Goal: Task Accomplishment & Management: Manage account settings

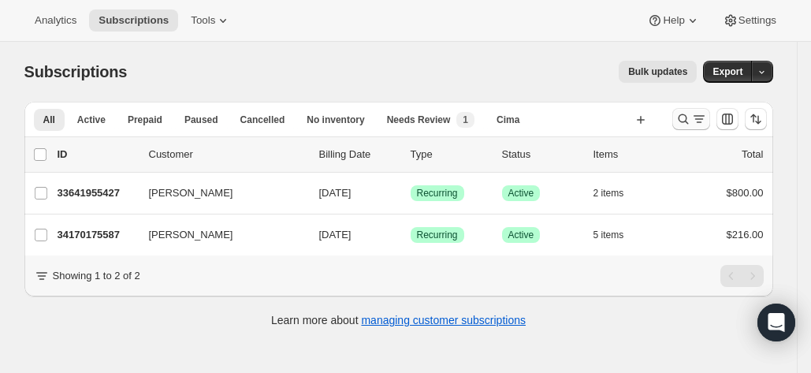
click at [688, 121] on icon "Search and filter results" at bounding box center [684, 119] width 16 height 16
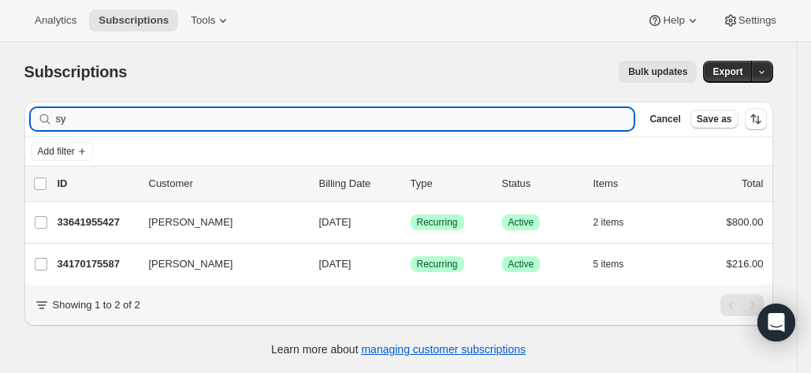
type input "s"
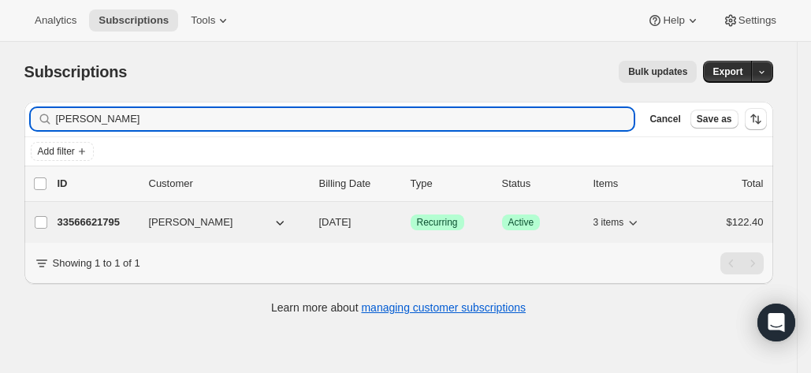
type input "[PERSON_NAME]"
click at [93, 221] on p "33566621795" at bounding box center [97, 222] width 79 height 16
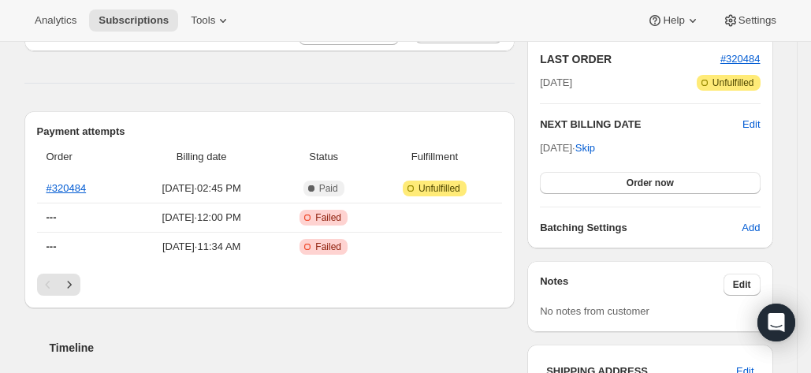
scroll to position [352, 0]
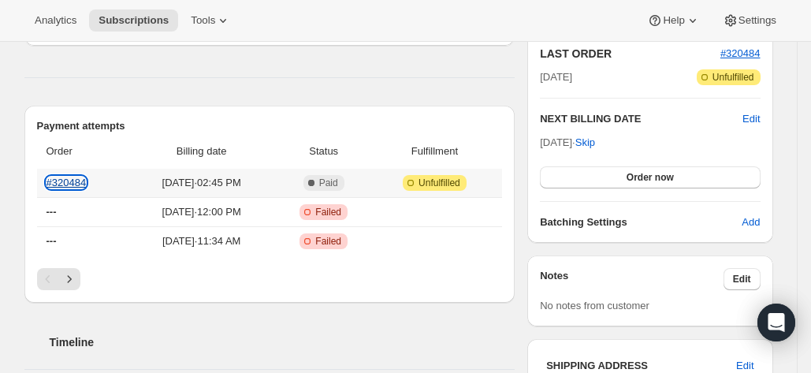
click at [78, 179] on link "#320484" at bounding box center [67, 183] width 40 height 12
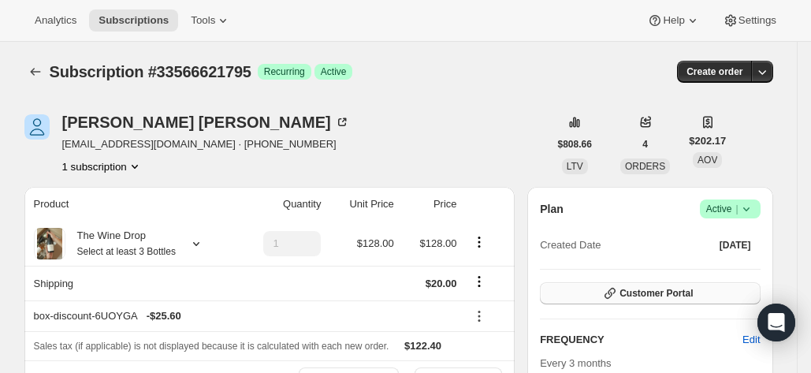
scroll to position [30, 0]
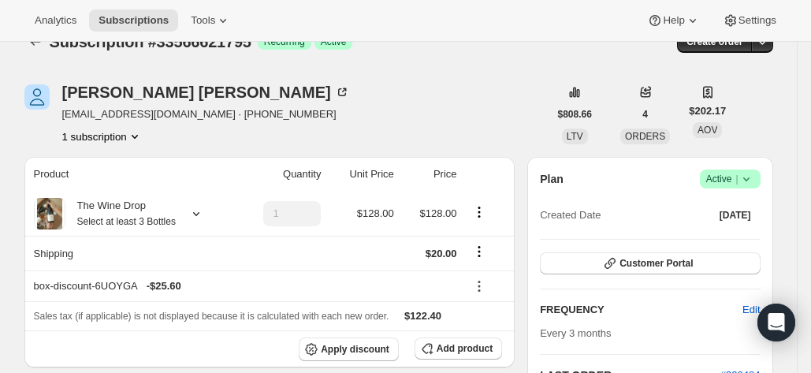
click at [650, 96] on icon at bounding box center [645, 93] width 10 height 10
click at [645, 120] on span "4" at bounding box center [646, 114] width 6 height 13
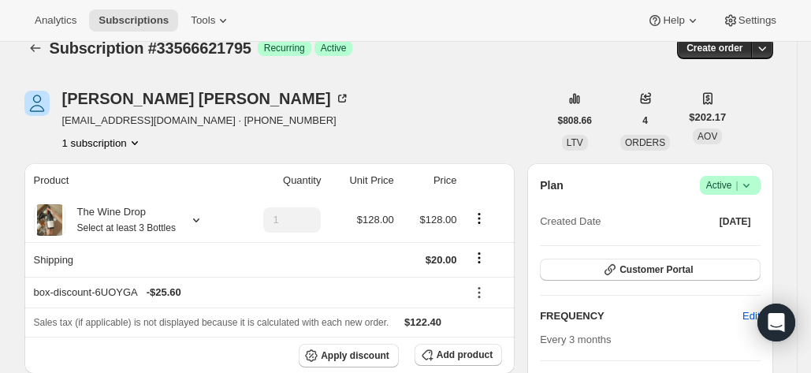
scroll to position [0, 0]
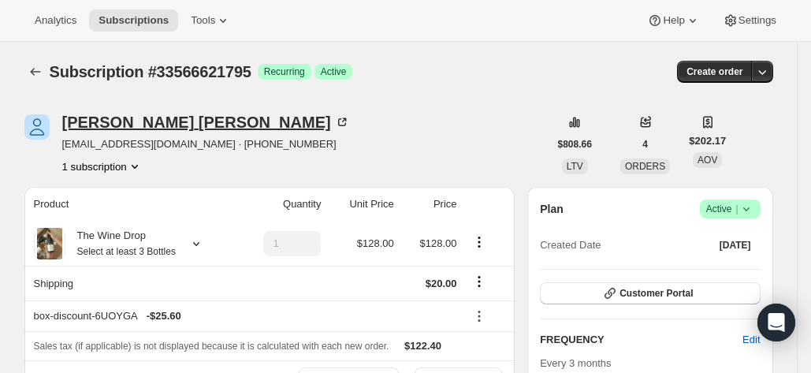
click at [136, 125] on div "David Covington" at bounding box center [206, 122] width 288 height 16
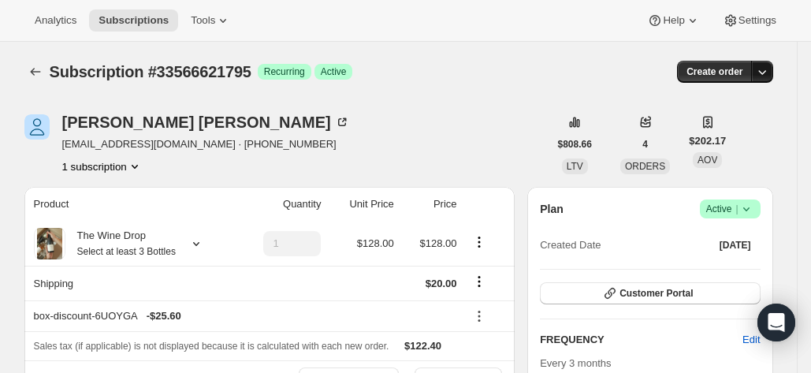
click at [770, 70] on icon "button" at bounding box center [763, 72] width 16 height 16
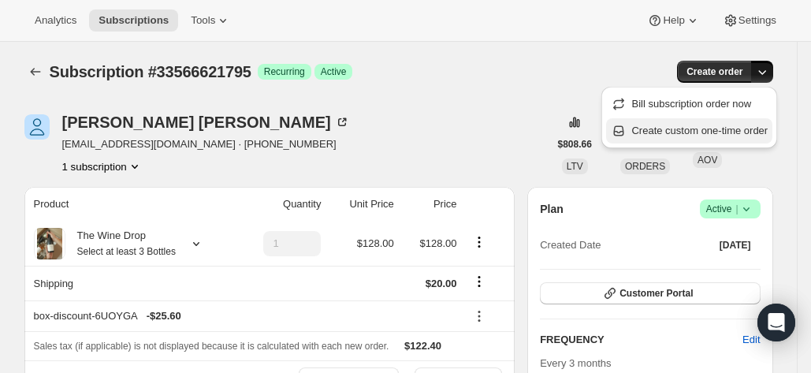
click at [732, 134] on span "Create custom one-time order" at bounding box center [700, 131] width 136 height 12
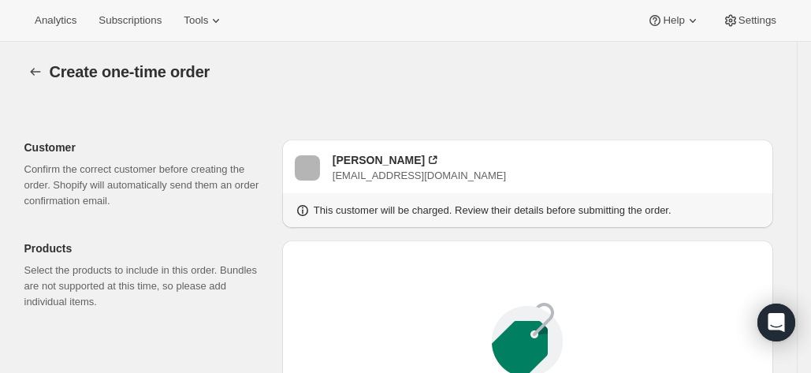
scroll to position [244, 0]
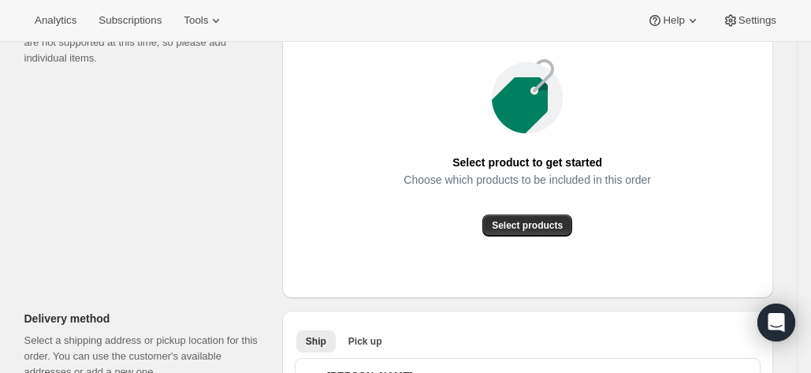
click at [513, 212] on div "Choose which products to be included in this order" at bounding box center [528, 193] width 248 height 41
click at [516, 230] on span "Select products" at bounding box center [527, 225] width 71 height 13
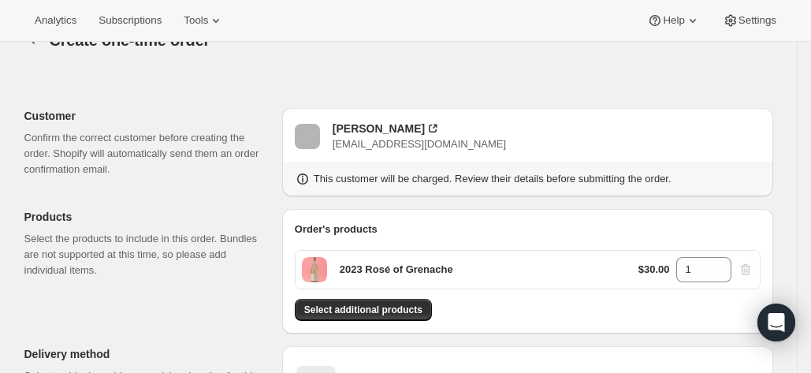
scroll to position [31, 0]
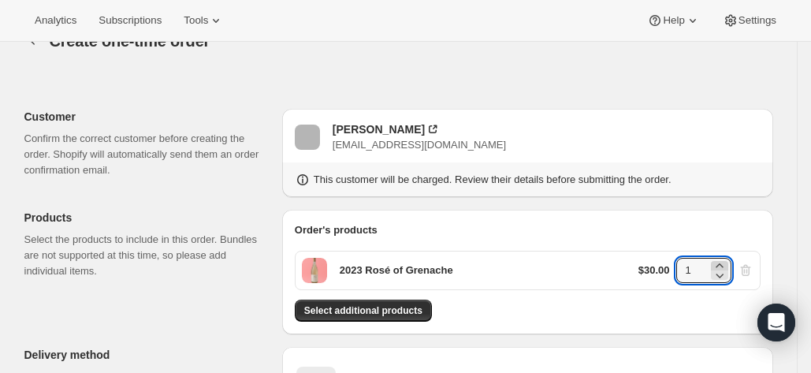
click at [725, 266] on icon at bounding box center [720, 266] width 16 height 16
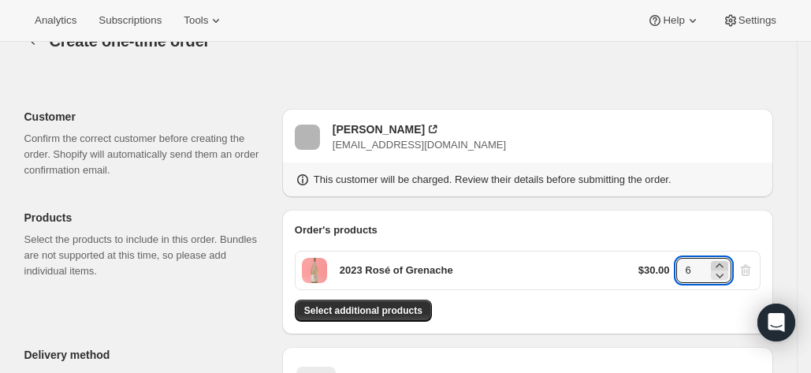
click at [725, 266] on icon at bounding box center [720, 266] width 16 height 16
click at [724, 274] on icon at bounding box center [720, 276] width 8 height 5
type input "6"
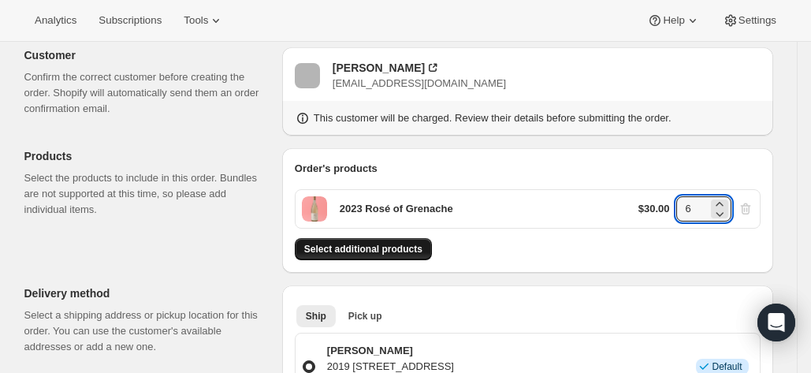
click at [371, 256] on button "Select additional products" at bounding box center [363, 249] width 137 height 22
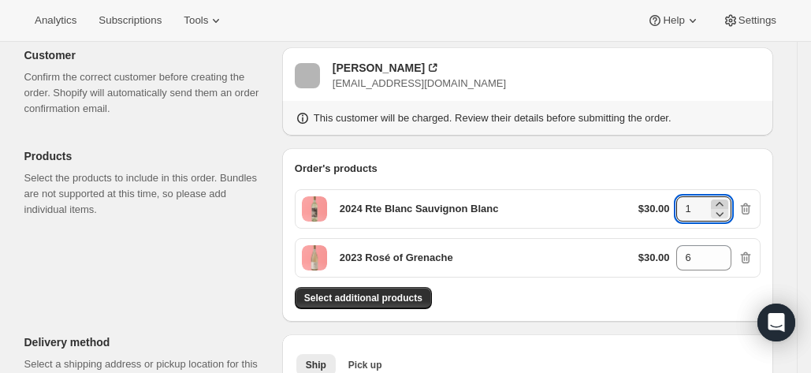
click at [723, 203] on icon at bounding box center [719, 204] width 7 height 4
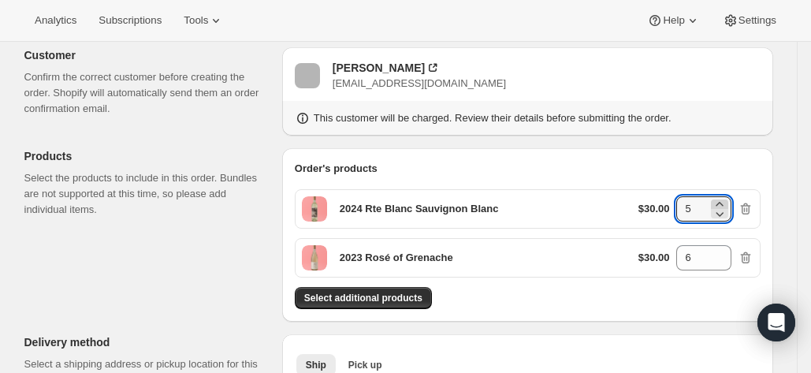
type input "6"
click at [628, 155] on div "Order's products 2024 Rte Blanc Sauvignon Blanc $30.00 6 2023 Rosé of Grenache …" at bounding box center [527, 234] width 491 height 173
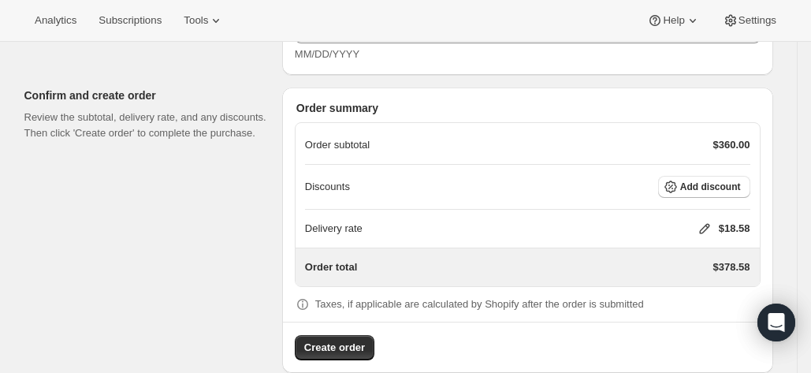
scroll to position [1350, 0]
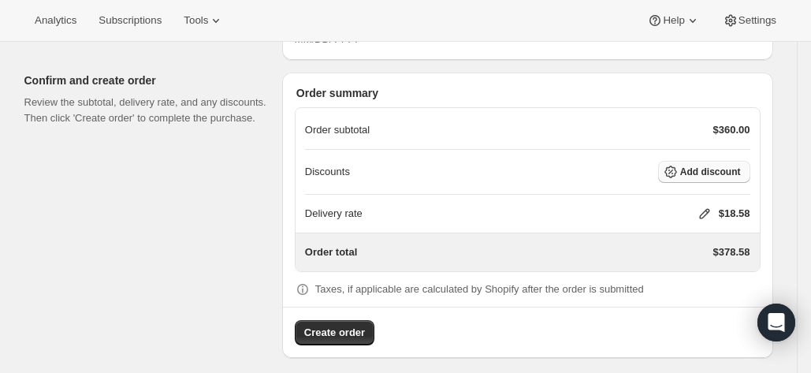
click at [698, 166] on span "Add discount" at bounding box center [710, 172] width 61 height 13
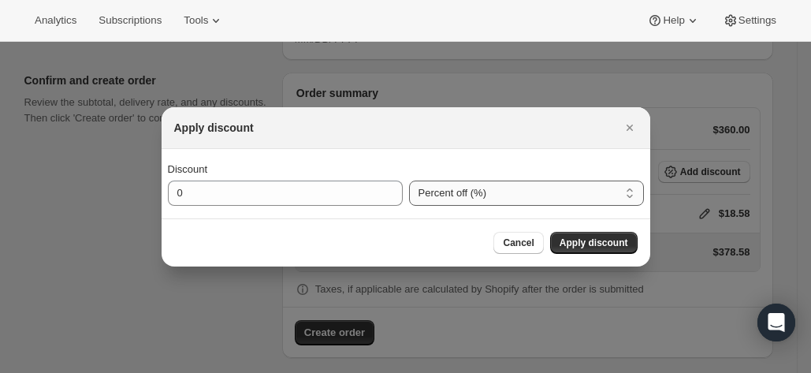
click at [513, 190] on select "Percent off (%) Amount off ($)" at bounding box center [526, 193] width 235 height 25
click at [409, 181] on select "Percent off (%) Amount off ($)" at bounding box center [526, 193] width 235 height 25
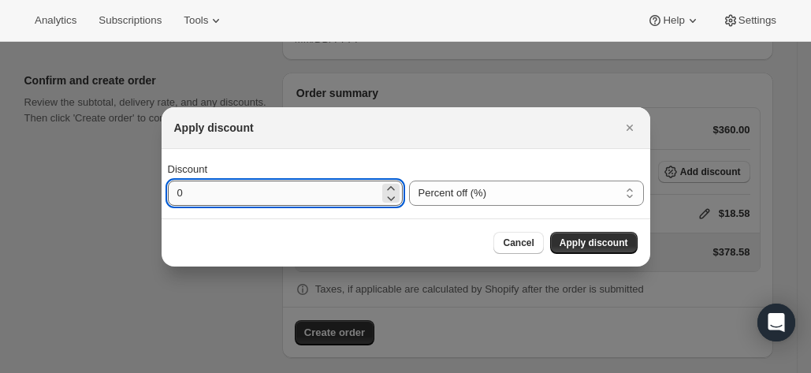
click at [328, 188] on input "0" at bounding box center [273, 193] width 211 height 25
type input "20"
click at [582, 243] on span "Apply discount" at bounding box center [594, 243] width 69 height 13
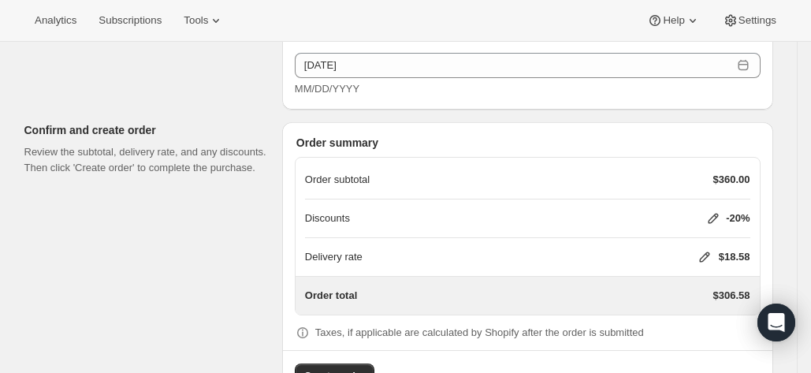
scroll to position [1332, 0]
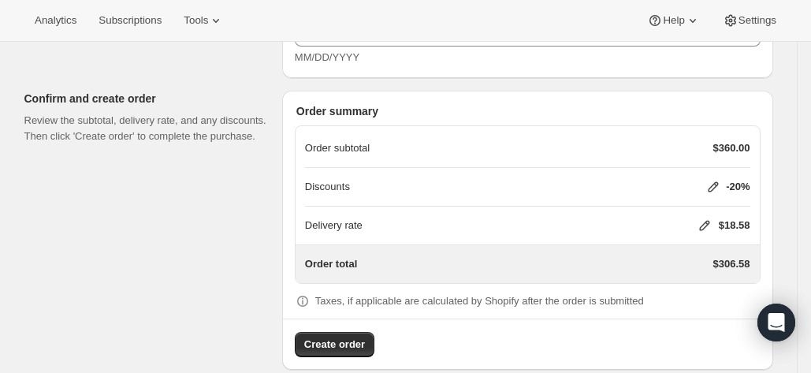
click at [701, 218] on icon at bounding box center [705, 226] width 16 height 16
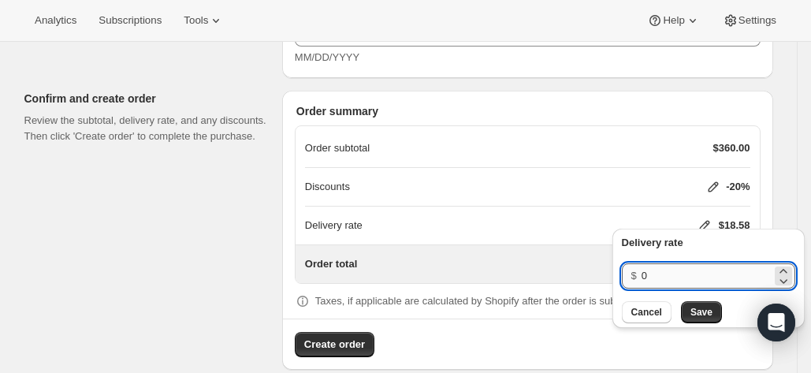
click at [696, 278] on input "0" at bounding box center [707, 275] width 130 height 25
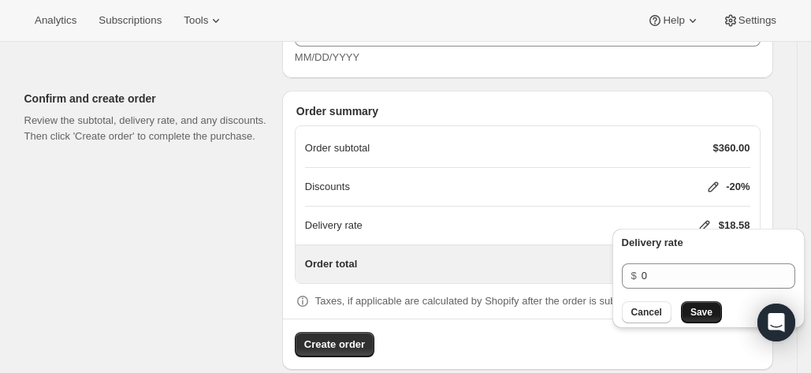
click at [697, 311] on span "Save" at bounding box center [702, 312] width 22 height 13
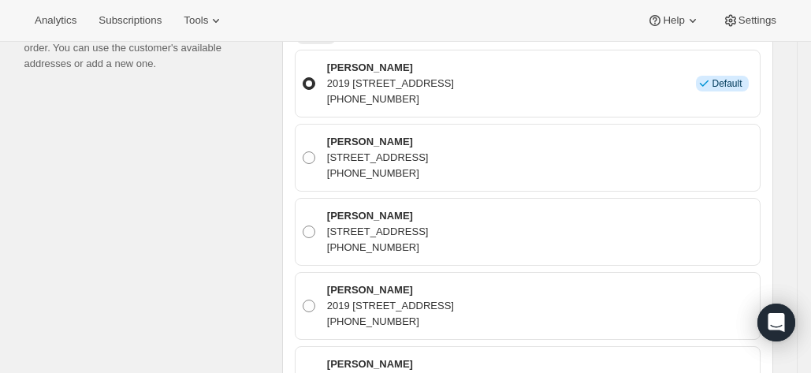
scroll to position [426, 0]
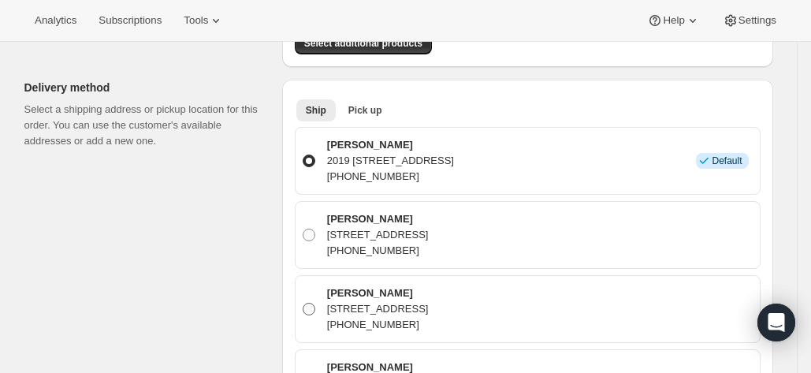
scroll to position [345, 0]
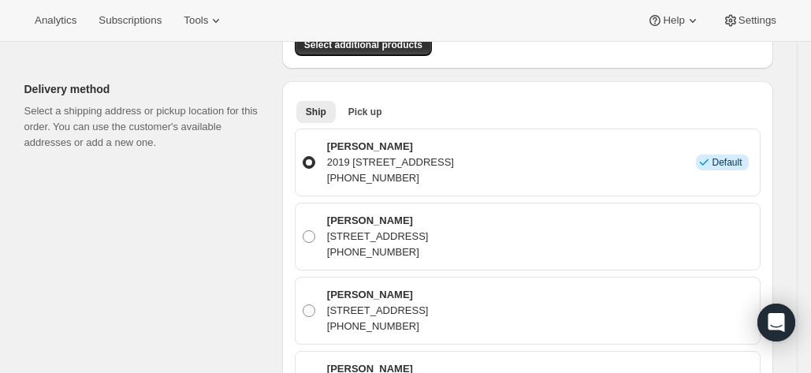
drag, startPoint x: 583, startPoint y: 155, endPoint x: 330, endPoint y: 163, distance: 252.4
click at [330, 163] on div "David Covington 2019 N Main St, High Point, NC, 27262, United States +133687008…" at bounding box center [537, 162] width 431 height 47
copy p "2019 N Main St, High Point, NC, 27262, United States"
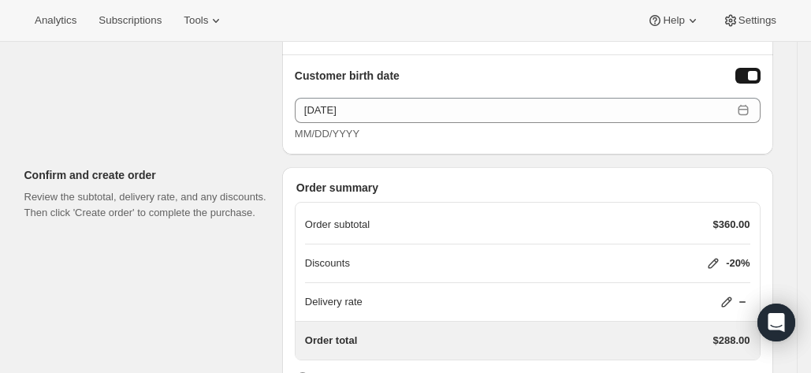
scroll to position [1344, 0]
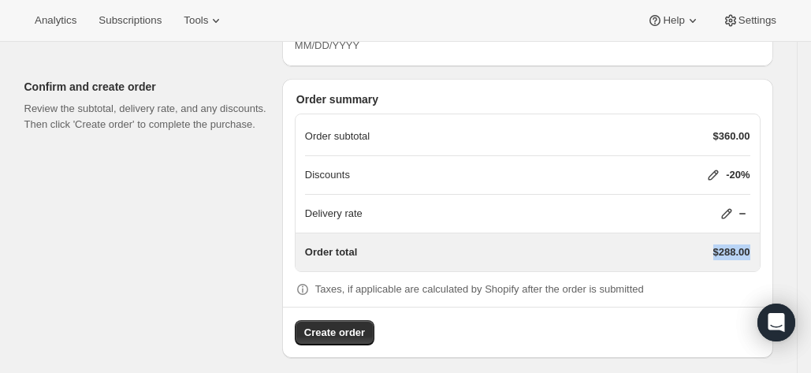
drag, startPoint x: 718, startPoint y: 244, endPoint x: 766, endPoint y: 245, distance: 48.1
click at [766, 245] on div "Order summary Order subtotal $360.00 Discounts -20% Delivery rate Order total $…" at bounding box center [527, 218] width 491 height 279
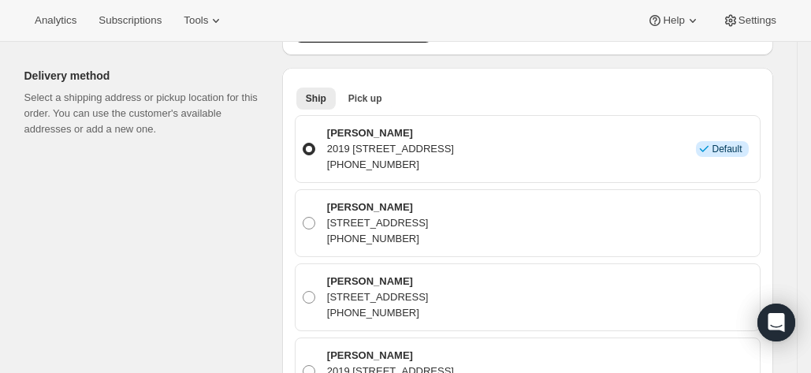
scroll to position [360, 0]
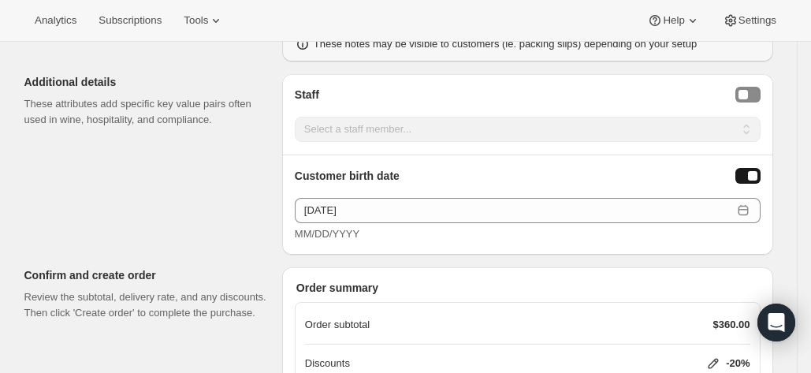
scroll to position [1344, 0]
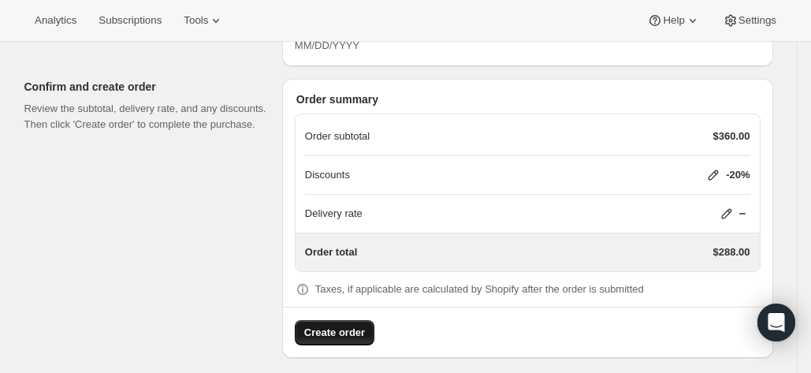
click at [349, 325] on span "Create order" at bounding box center [334, 333] width 61 height 16
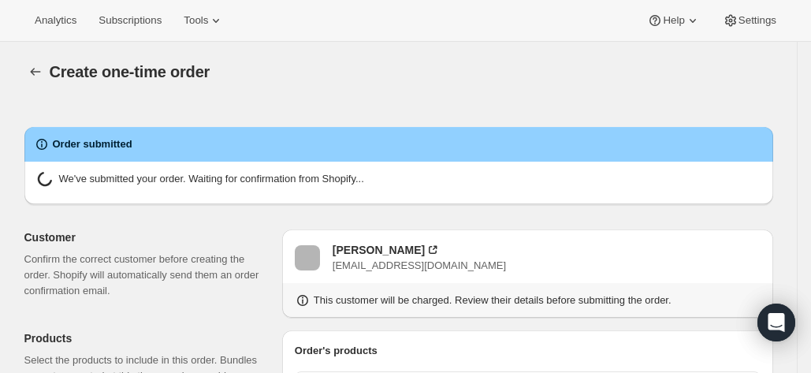
radio input "true"
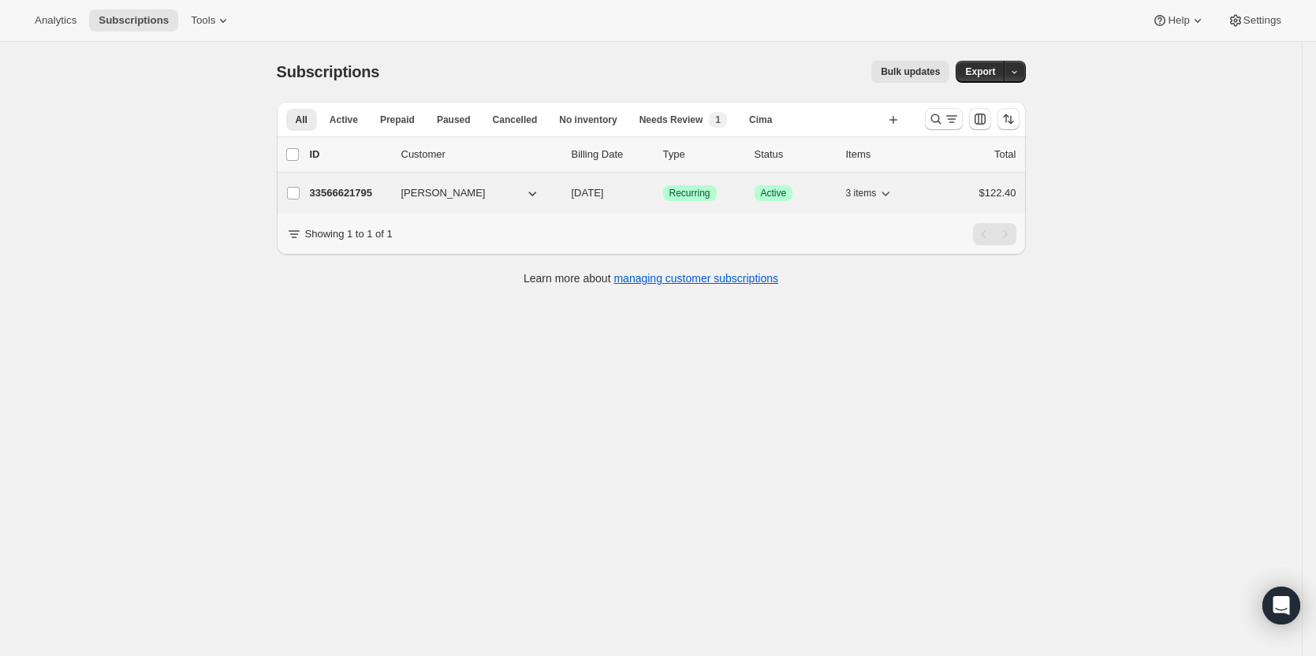
click at [323, 193] on p "33566621795" at bounding box center [349, 193] width 79 height 16
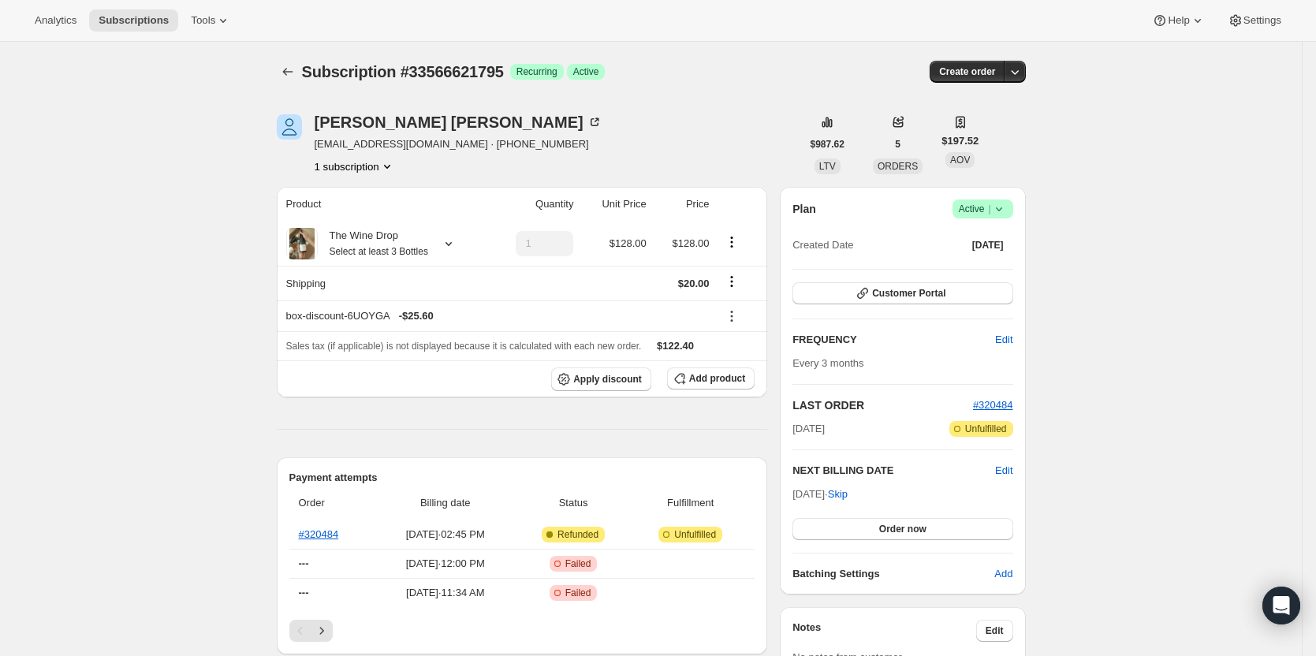
click at [1007, 211] on icon at bounding box center [999, 209] width 16 height 16
click at [1012, 264] on span "Cancel subscription" at bounding box center [987, 267] width 89 height 12
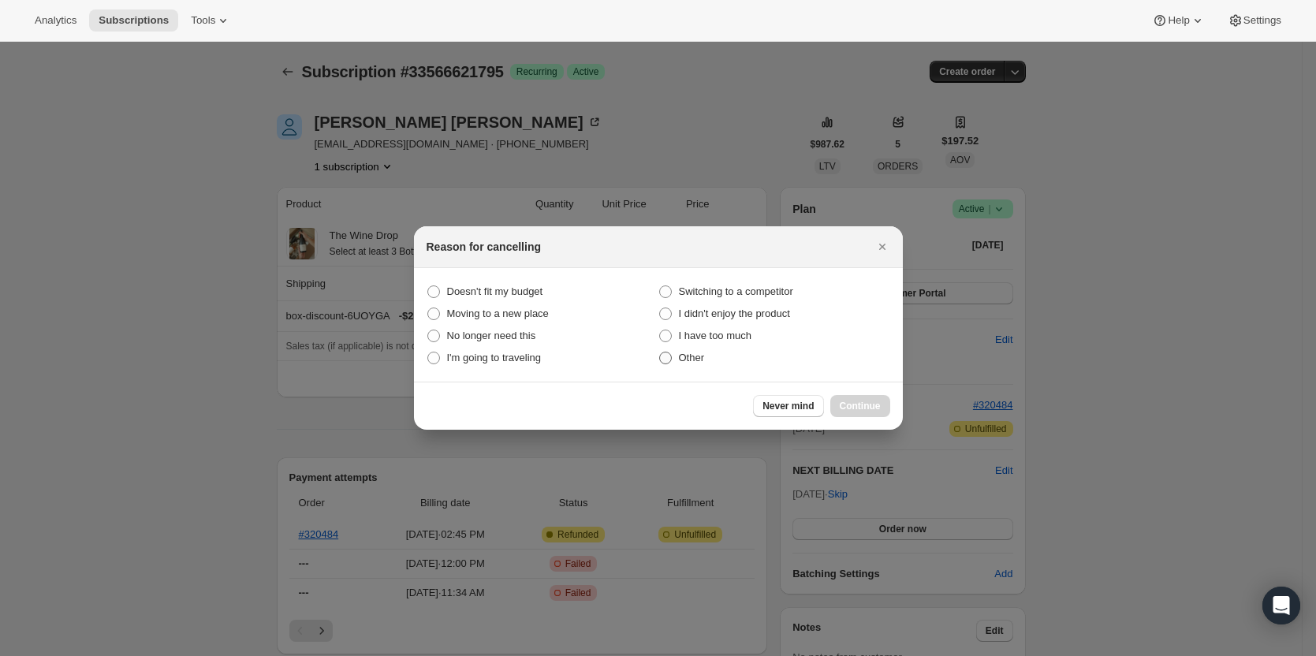
click at [693, 364] on span "Other" at bounding box center [692, 358] width 26 height 16
click at [660, 352] on input "Other" at bounding box center [659, 352] width 1 height 1
radio input "true"
click at [868, 413] on button "Continue" at bounding box center [860, 406] width 60 height 22
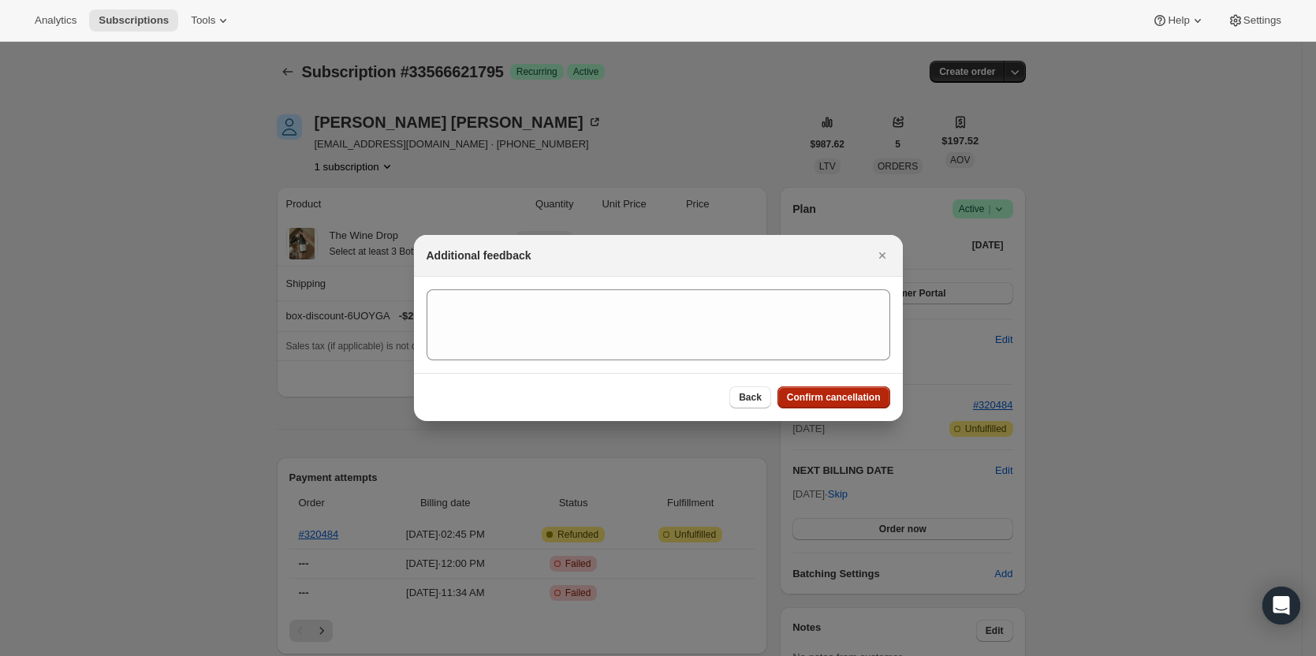
click at [882, 404] on button "Confirm cancellation" at bounding box center [833, 397] width 113 height 22
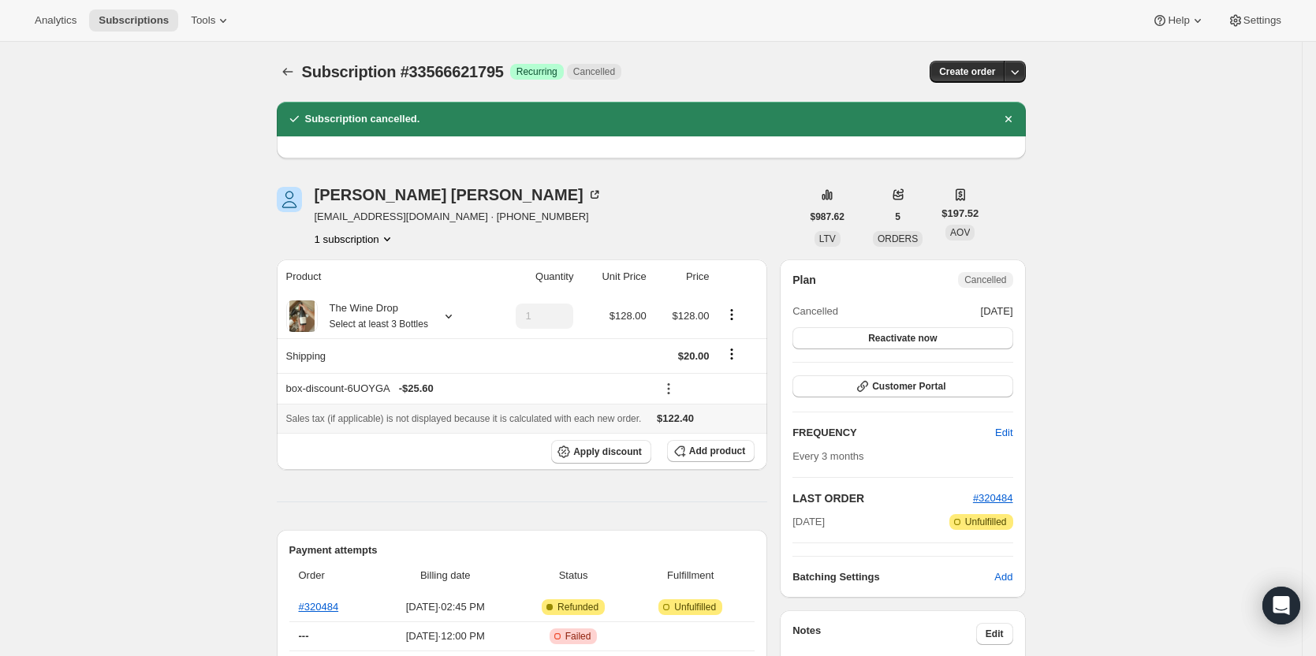
scroll to position [79, 0]
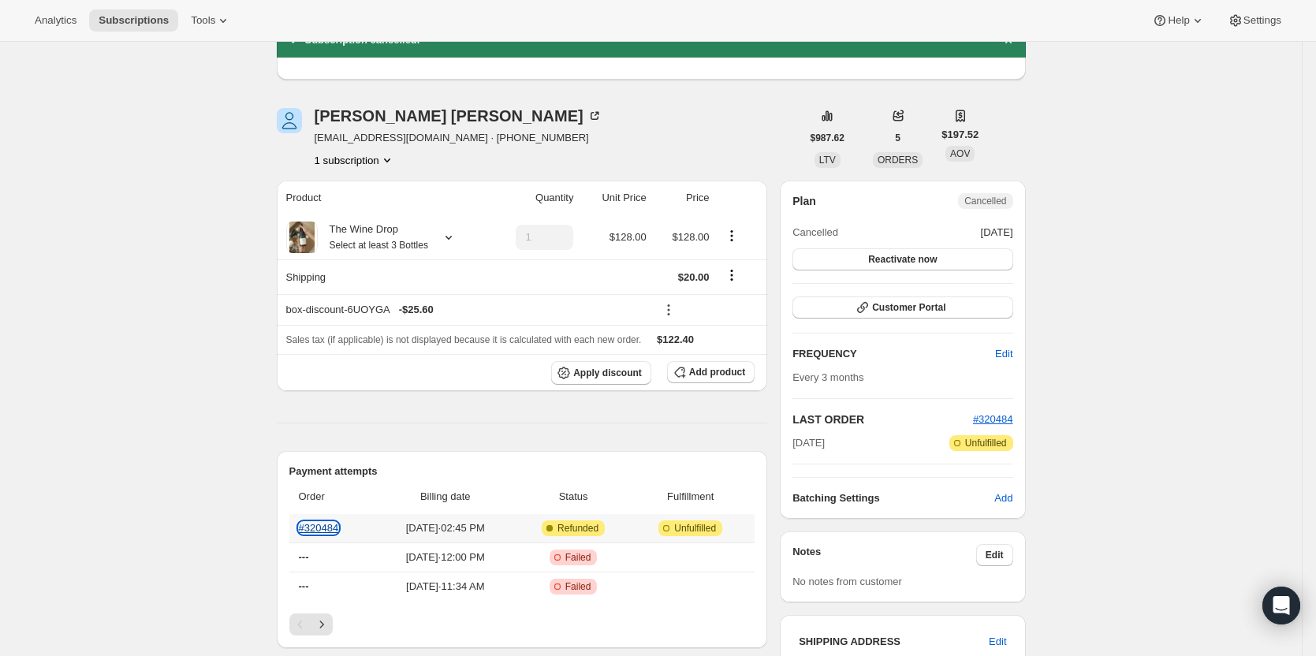
click at [337, 532] on link "#320484" at bounding box center [319, 528] width 40 height 12
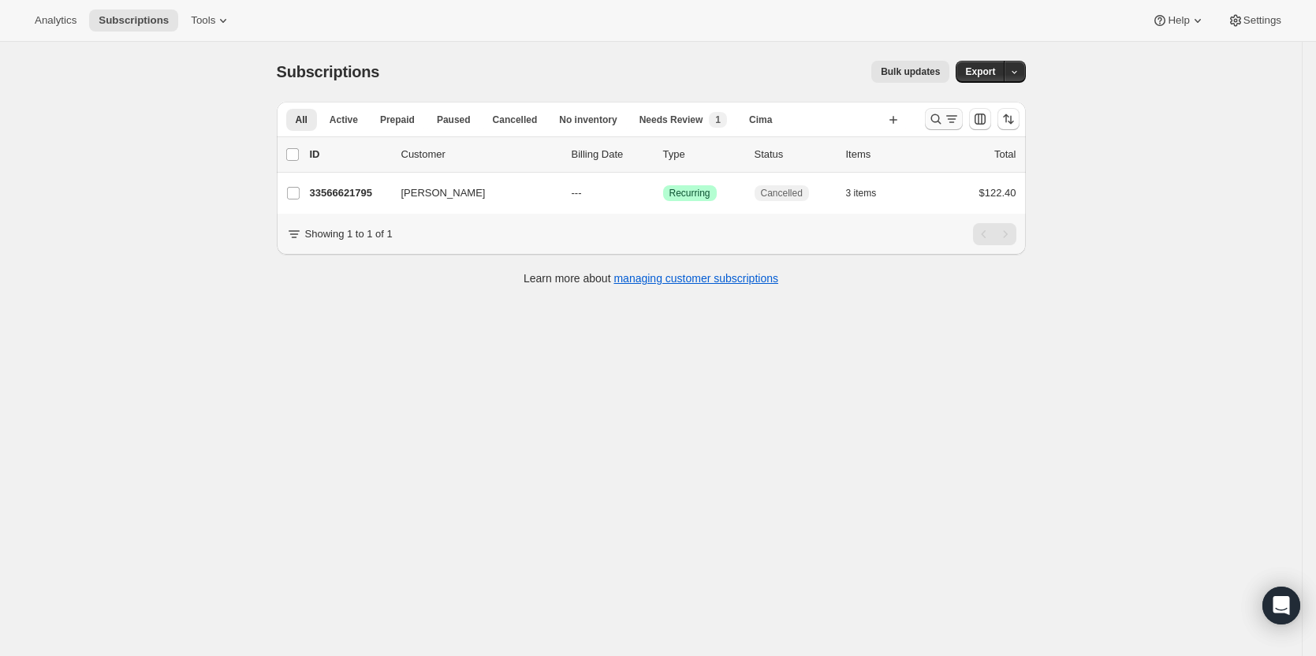
click at [951, 121] on icon "Search and filter results" at bounding box center [952, 119] width 16 height 16
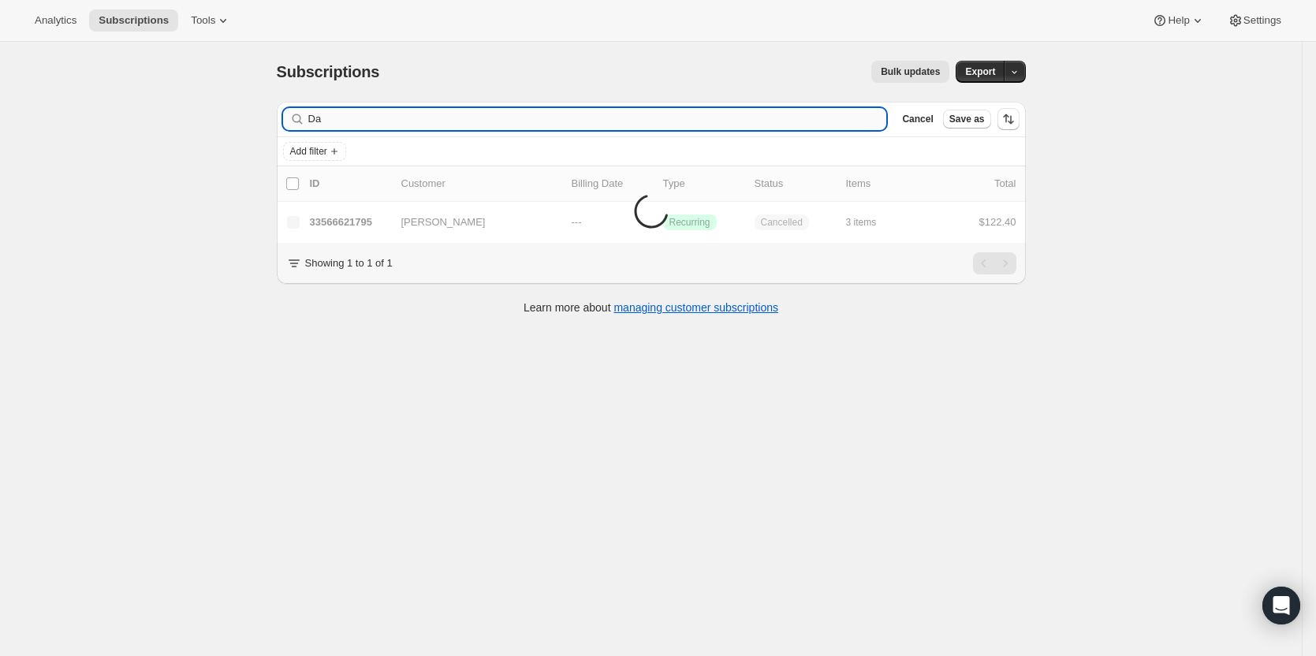
type input "D"
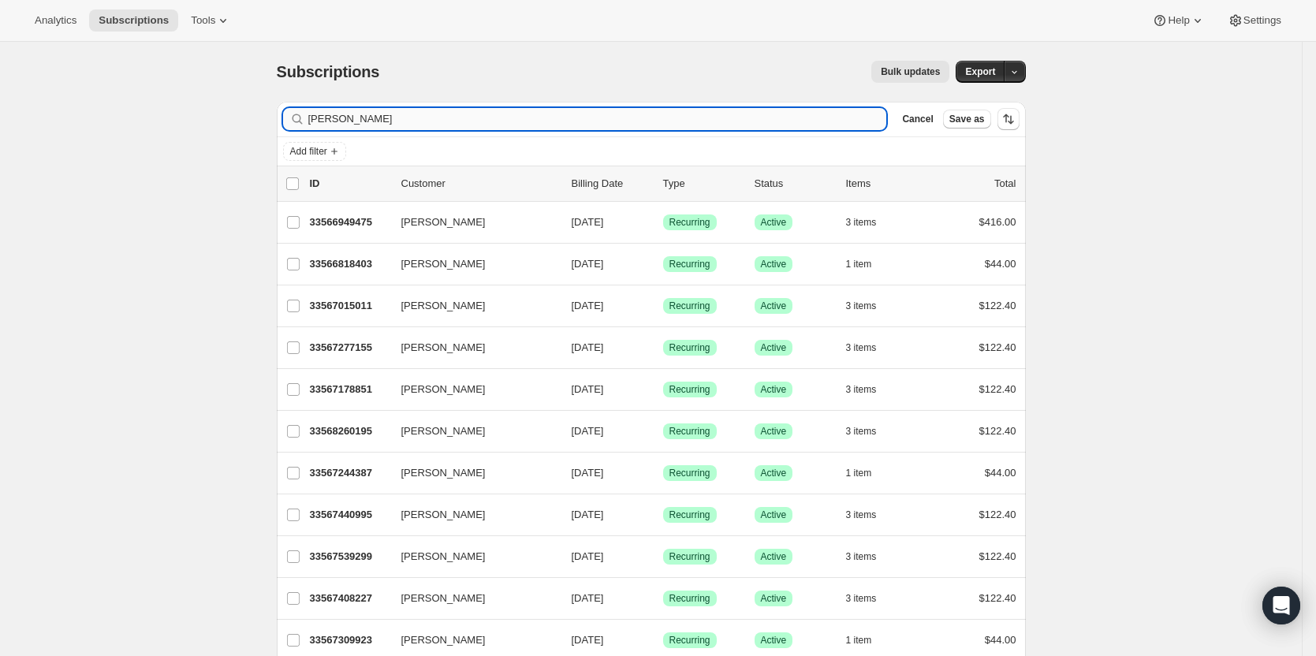
type input "[PERSON_NAME]"
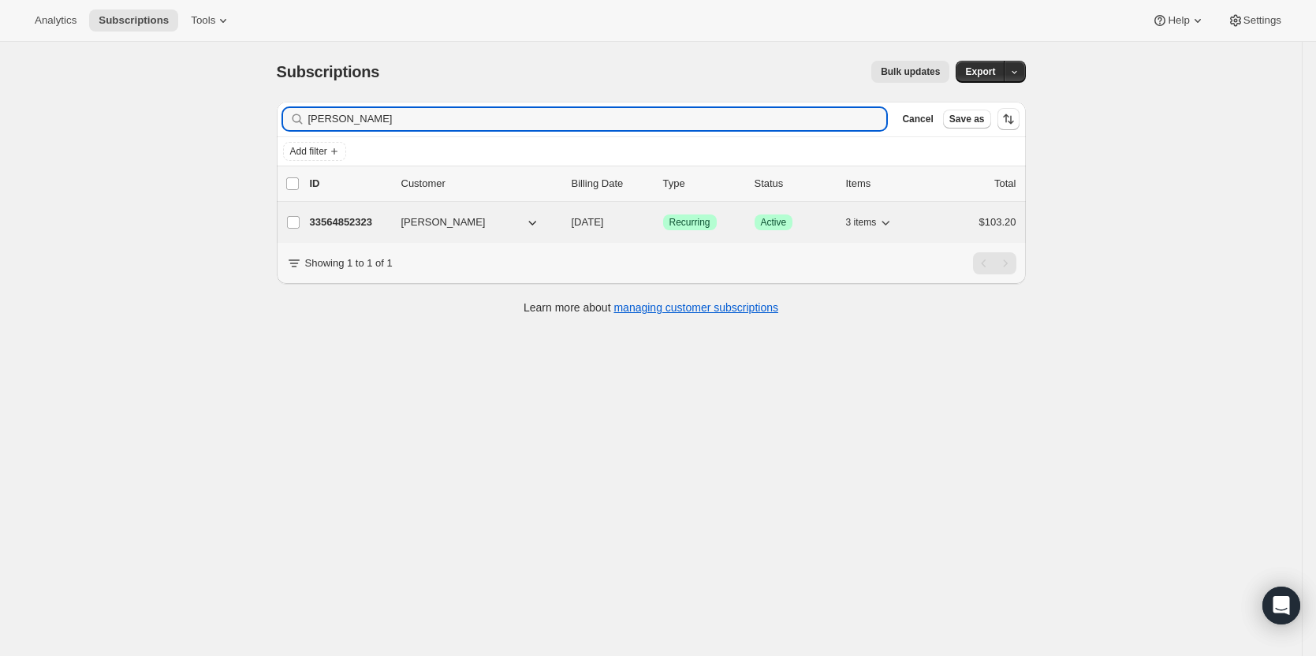
click at [339, 229] on p "33564852323" at bounding box center [349, 222] width 79 height 16
